Goal: Task Accomplishment & Management: Use online tool/utility

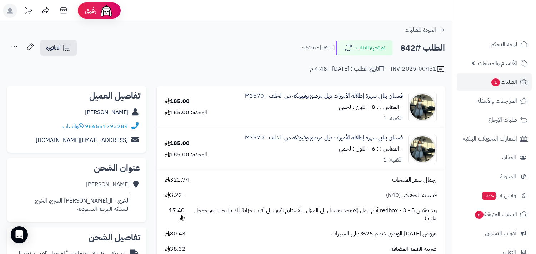
scroll to position [291, 0]
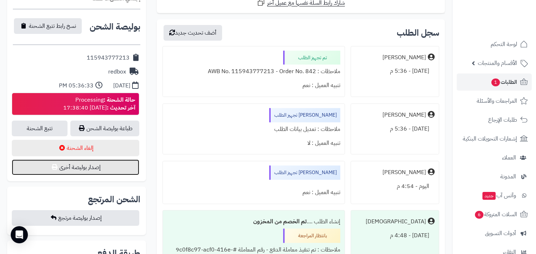
click at [99, 169] on button "إصدار بوليصة أخرى" at bounding box center [76, 168] width 128 height 16
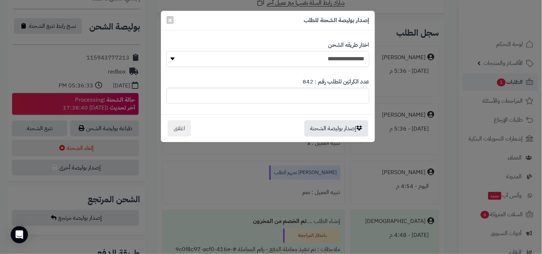
click at [338, 59] on select "**********" at bounding box center [268, 59] width 203 height 16
select select "******"
click at [167, 51] on select "**********" at bounding box center [268, 59] width 203 height 16
click at [179, 125] on button "اغلاق" at bounding box center [180, 128] width 24 height 16
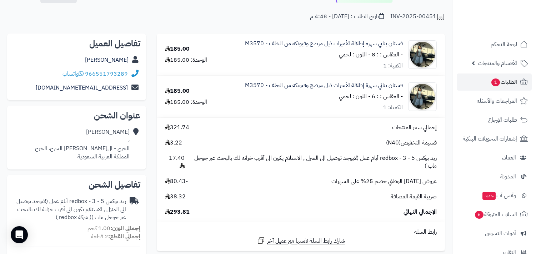
scroll to position [0, 0]
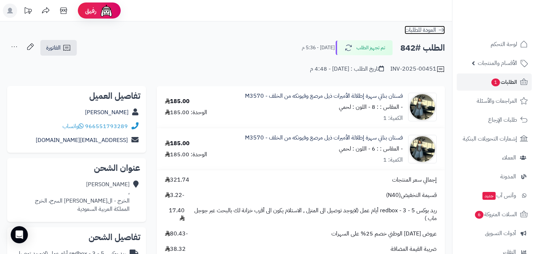
click at [439, 28] on icon at bounding box center [441, 29] width 7 height 7
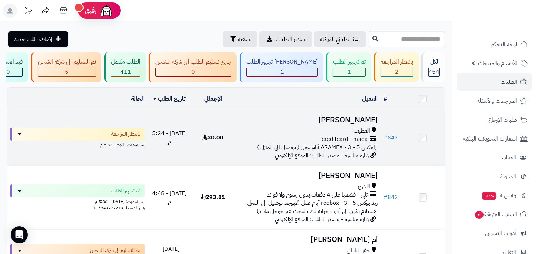
drag, startPoint x: 354, startPoint y: 144, endPoint x: 440, endPoint y: 166, distance: 88.6
click at [440, 166] on td at bounding box center [423, 137] width 44 height 55
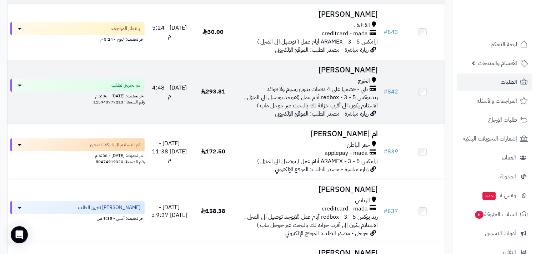
scroll to position [132, 0]
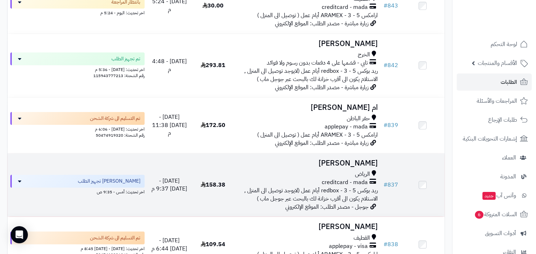
click at [327, 187] on span "creditcard - mada" at bounding box center [345, 183] width 46 height 8
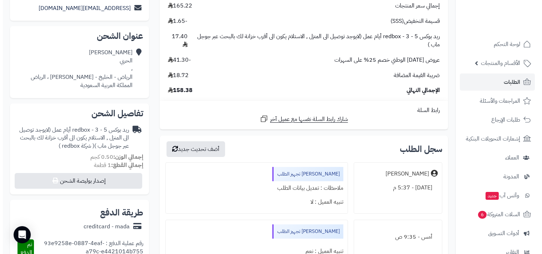
scroll to position [212, 0]
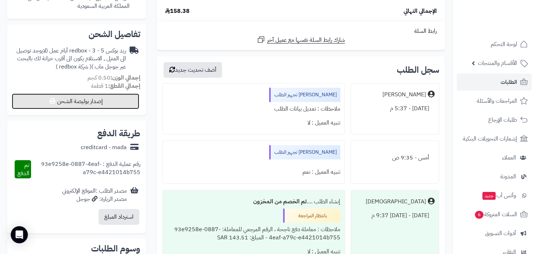
click at [73, 103] on button "إصدار بوليصة الشحن" at bounding box center [76, 102] width 128 height 16
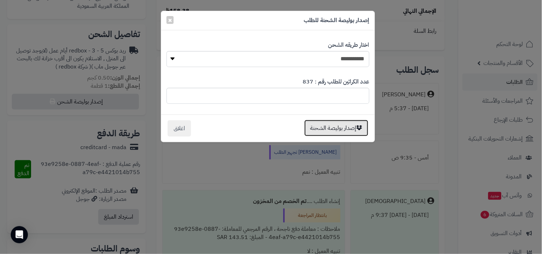
click at [324, 123] on button "إصدار بوليصة الشحنة" at bounding box center [336, 128] width 64 height 16
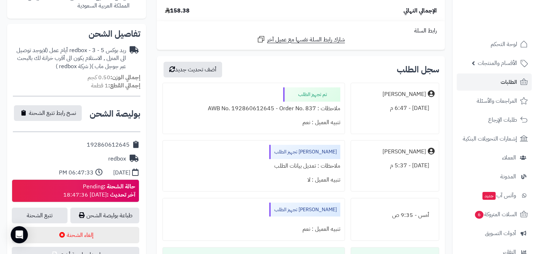
scroll to position [265, 0]
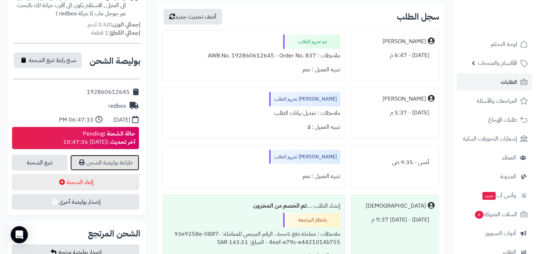
click at [113, 166] on link "طباعة بوليصة الشحن" at bounding box center [104, 163] width 69 height 16
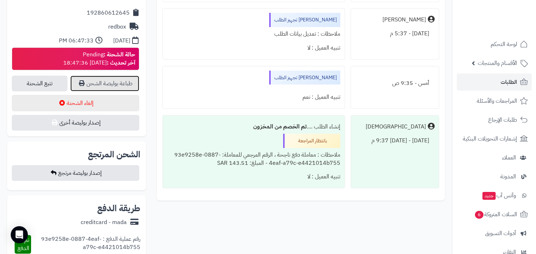
scroll to position [423, 0]
